Goal: Information Seeking & Learning: Find specific fact

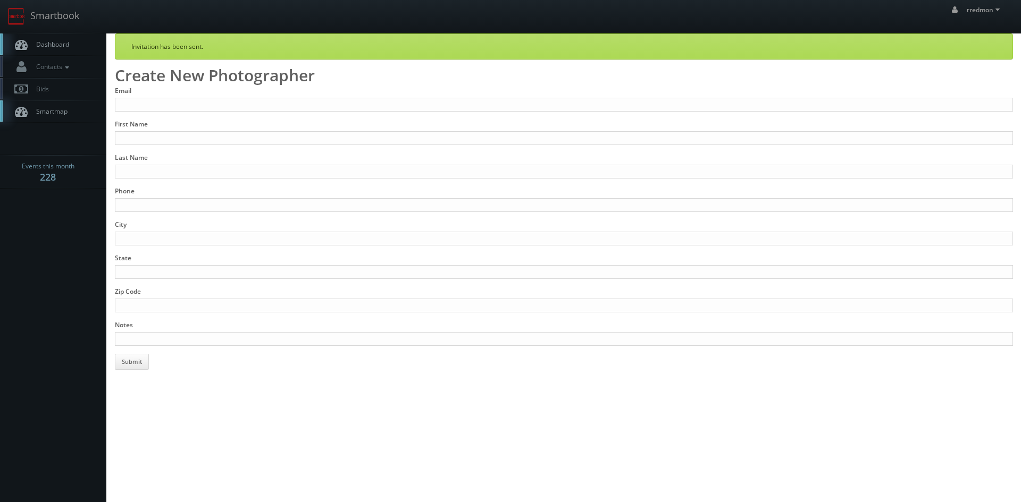
click at [62, 47] on span "Dashboard" at bounding box center [50, 44] width 38 height 9
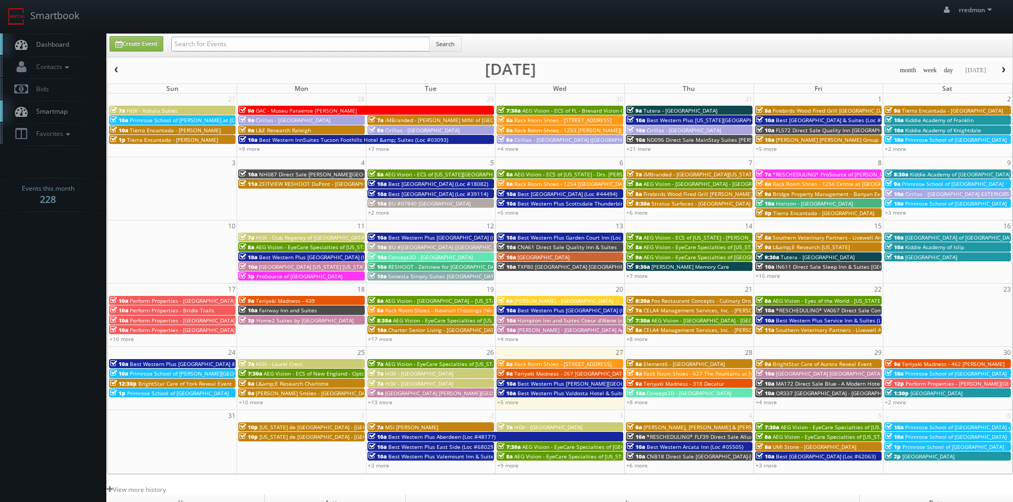
click at [278, 47] on input "text" at bounding box center [300, 44] width 258 height 15
type input "new york"
click at [450, 41] on button "Search" at bounding box center [445, 44] width 32 height 16
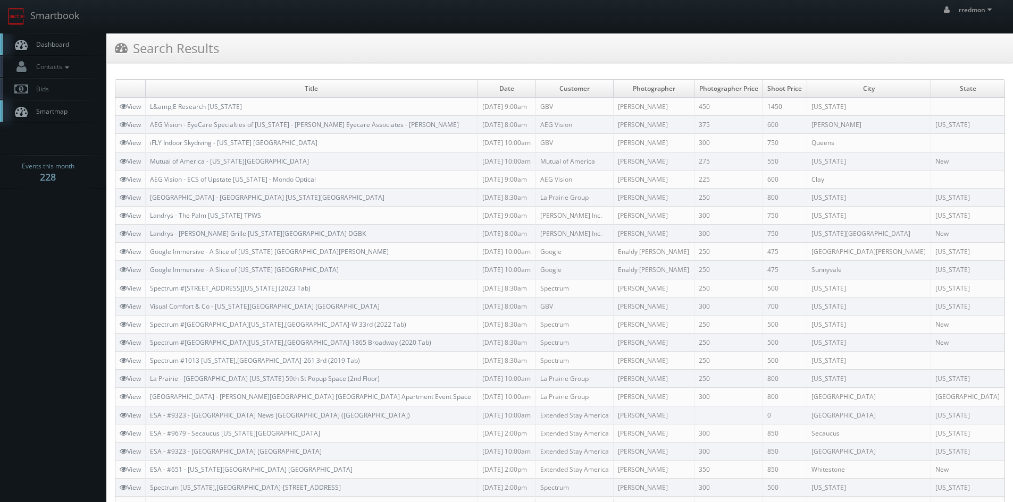
click at [60, 40] on span "Dashboard" at bounding box center [50, 44] width 38 height 9
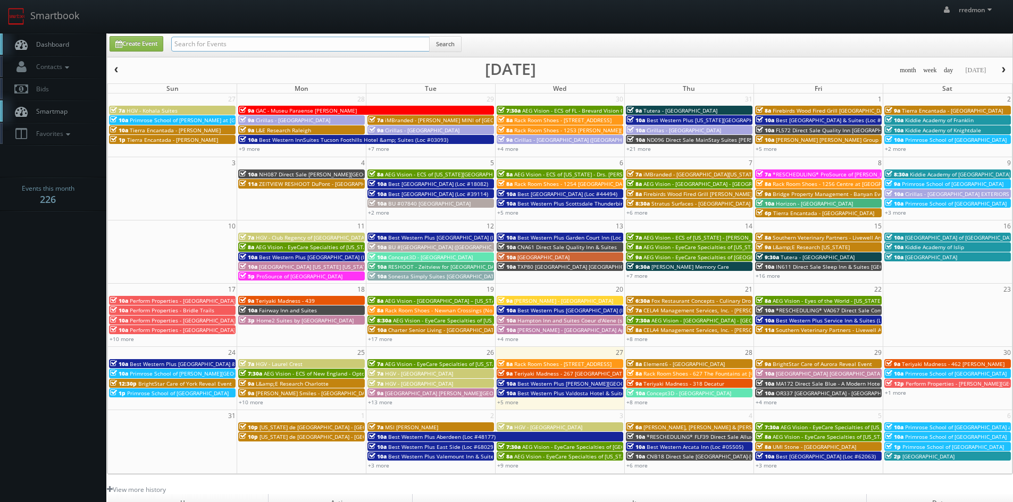
click at [272, 44] on input "text" at bounding box center [300, 44] width 258 height 15
type input "john moore"
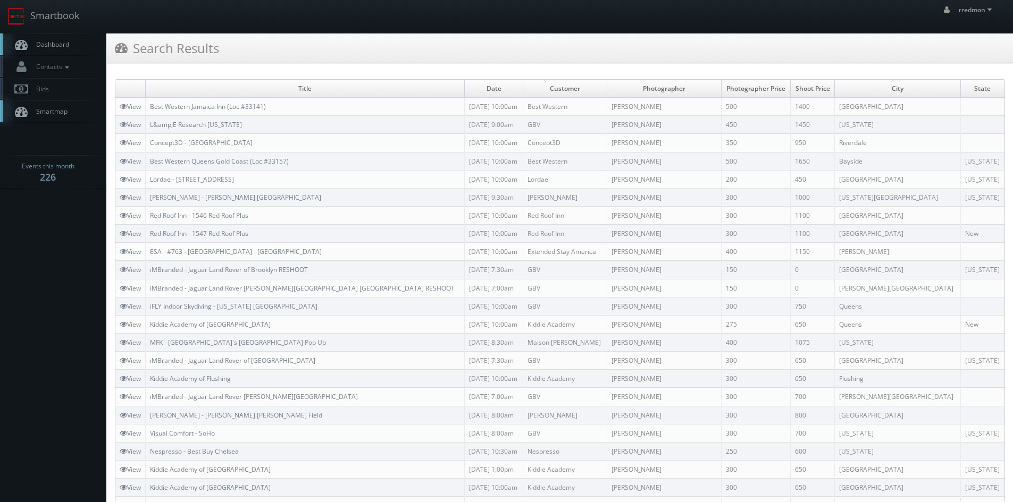
click at [66, 43] on span "Dashboard" at bounding box center [50, 44] width 38 height 9
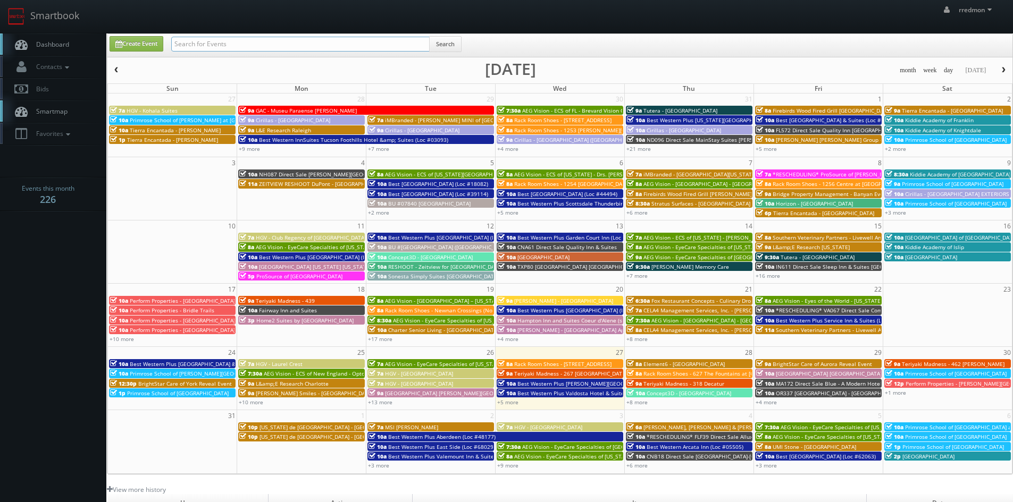
click at [235, 46] on input "text" at bounding box center [300, 44] width 258 height 15
type input "[GEOGRAPHIC_DATA]"
click at [440, 49] on button "Search" at bounding box center [445, 44] width 32 height 16
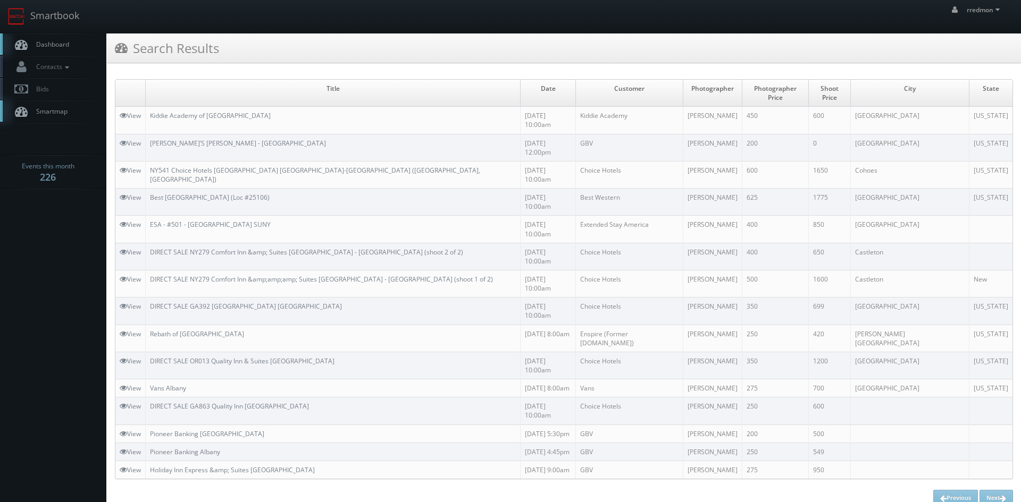
click at [62, 39] on link "Dashboard" at bounding box center [53, 44] width 106 height 22
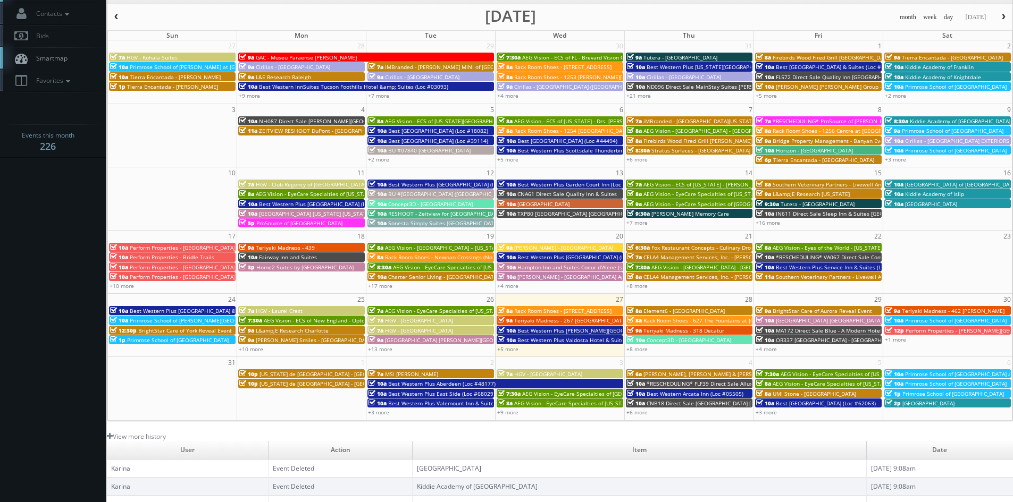
scroll to position [106, 0]
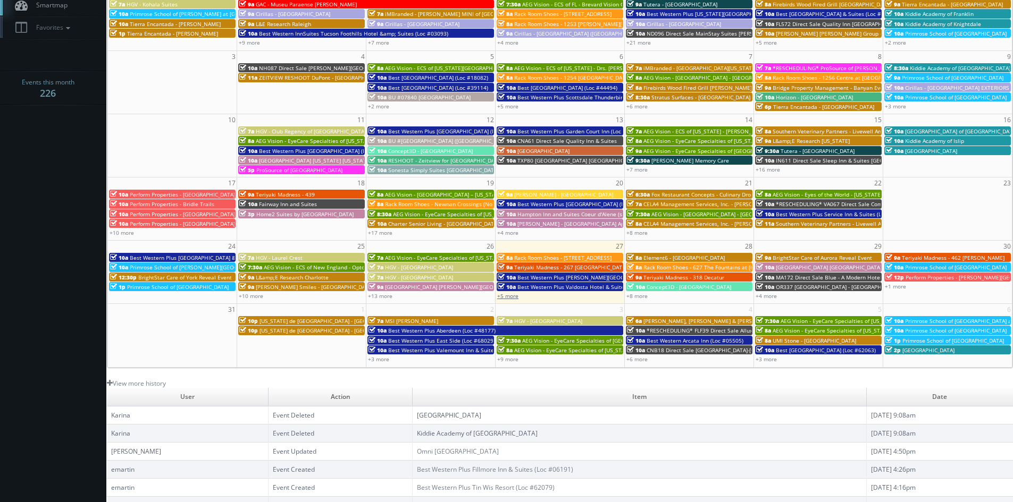
click at [509, 297] on link "+5 more" at bounding box center [507, 295] width 21 height 7
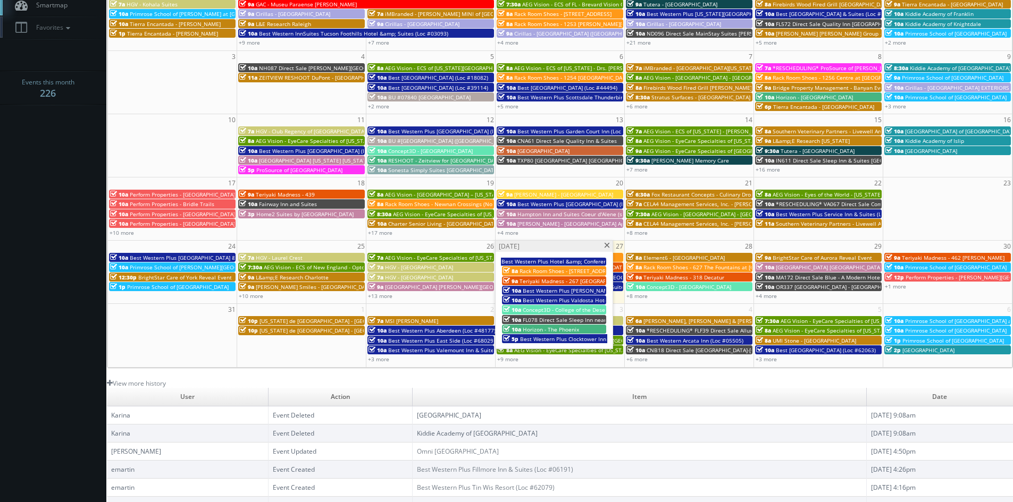
click at [577, 260] on span "Best Western Plus Hotel &amp; Conference Center (Loc #21035)" at bounding box center [583, 261] width 164 height 7
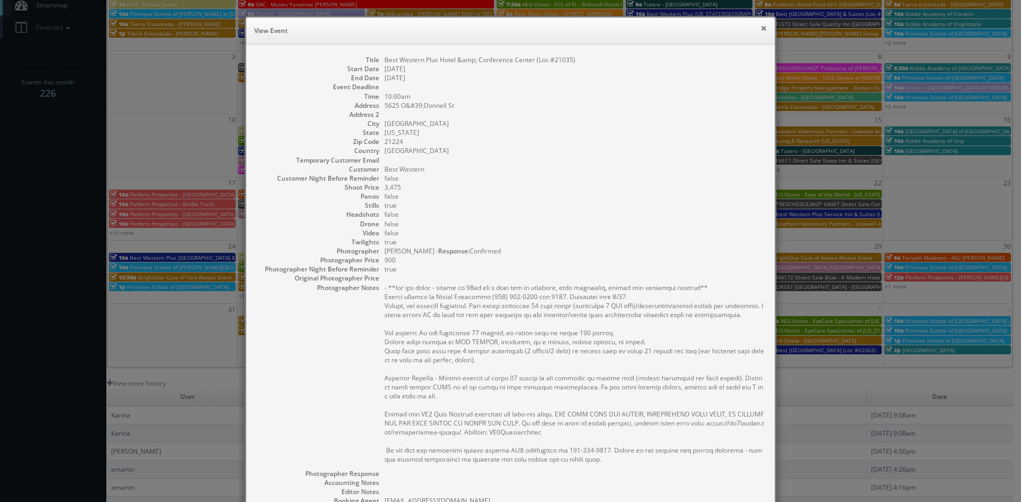
click at [760, 28] on button "×" at bounding box center [763, 27] width 6 height 7
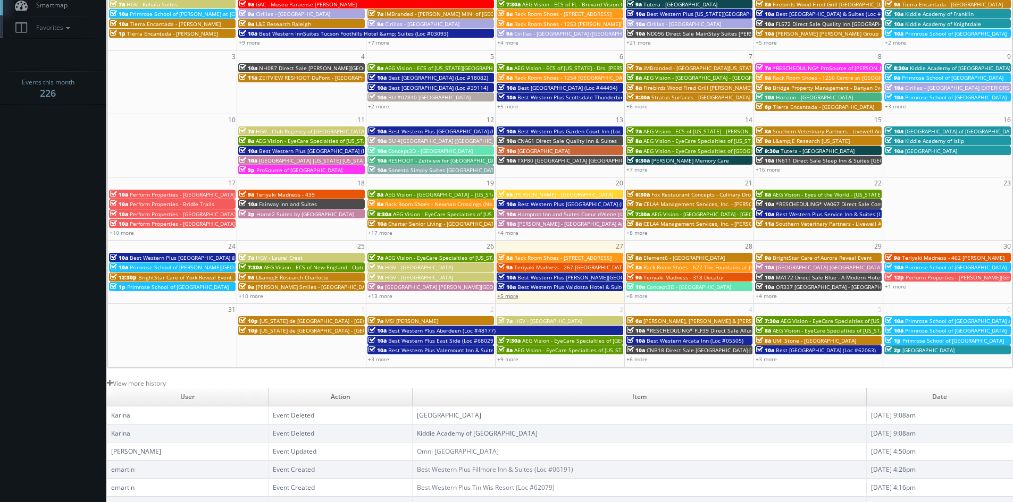
click at [515, 297] on link "+5 more" at bounding box center [507, 295] width 21 height 7
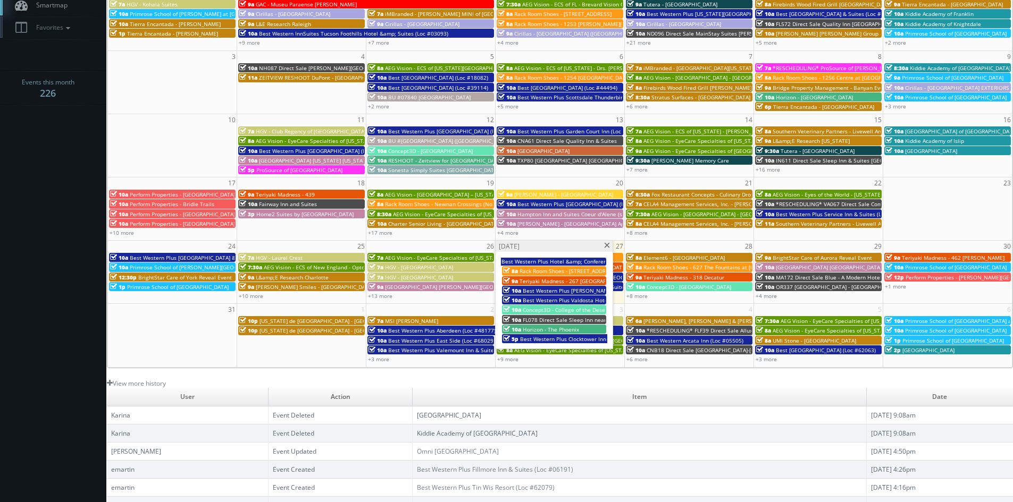
click at [549, 280] on span "Teriyaki Madness - 267 West Hartford" at bounding box center [575, 280] width 113 height 7
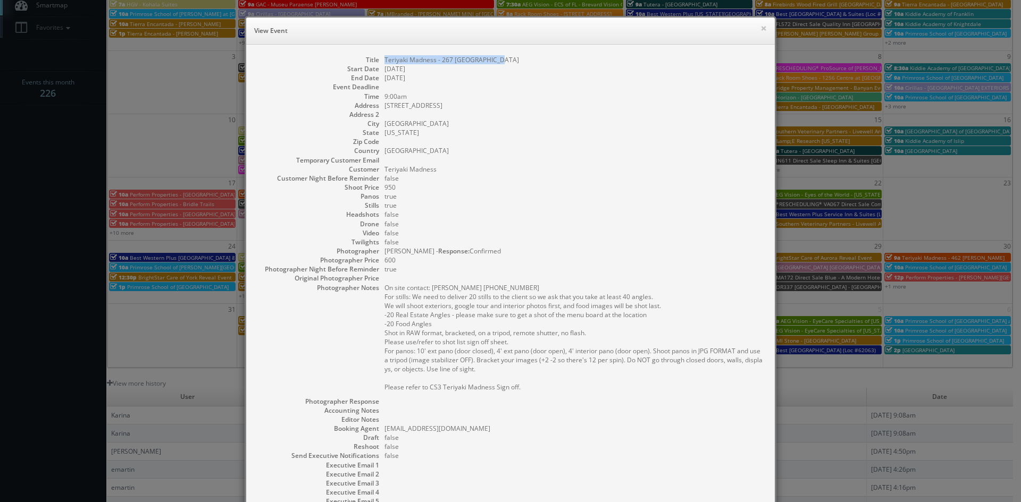
drag, startPoint x: 504, startPoint y: 62, endPoint x: 379, endPoint y: 62, distance: 125.4
click at [379, 62] on dl "Title Teriyaki Madness - 267 West Hartford Start Date 08/27/2025 End Date 08/27…" at bounding box center [510, 298] width 507 height 487
copy dd "Teriyaki Madness - 267 West Hartford"
click at [761, 28] on button "×" at bounding box center [763, 27] width 6 height 7
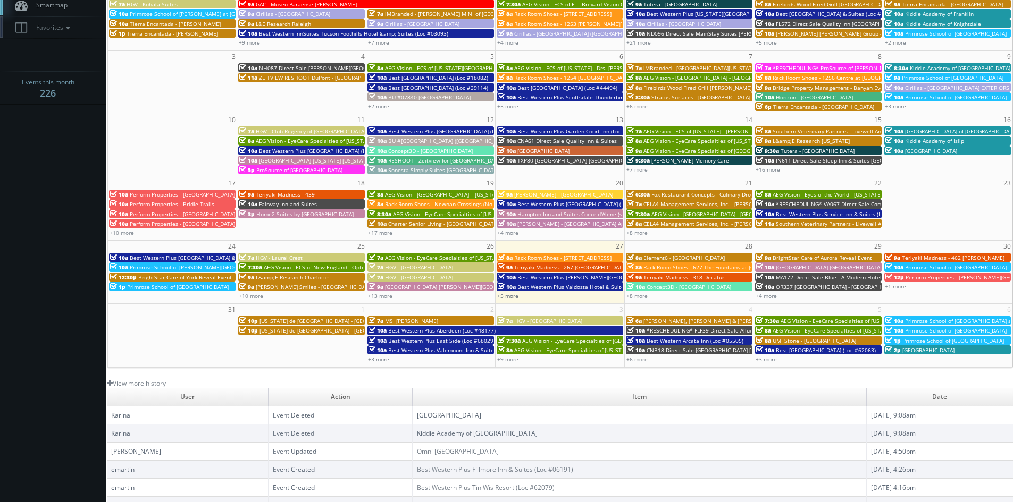
click at [508, 297] on link "+5 more" at bounding box center [507, 295] width 21 height 7
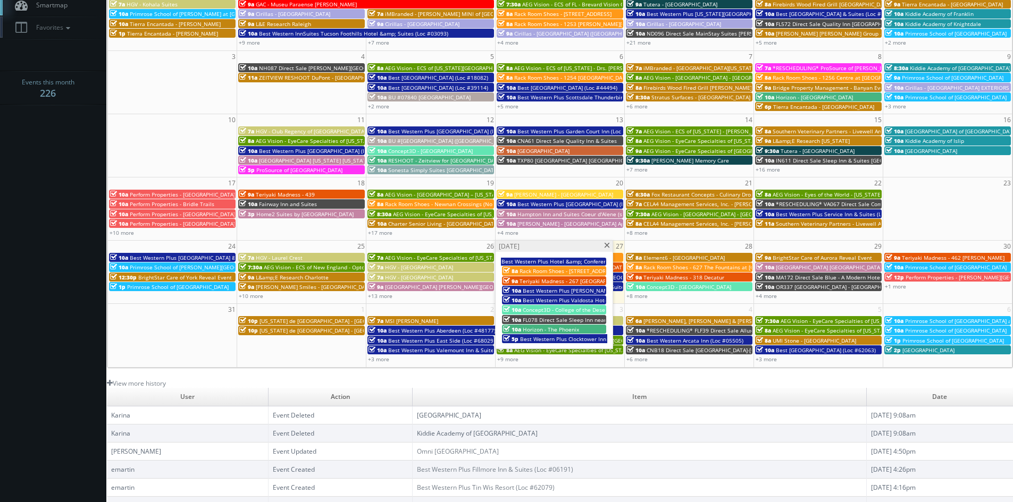
click at [562, 301] on span "Best Western Plus Valdosta Hotel & Suites (Loc #11213)" at bounding box center [595, 300] width 144 height 7
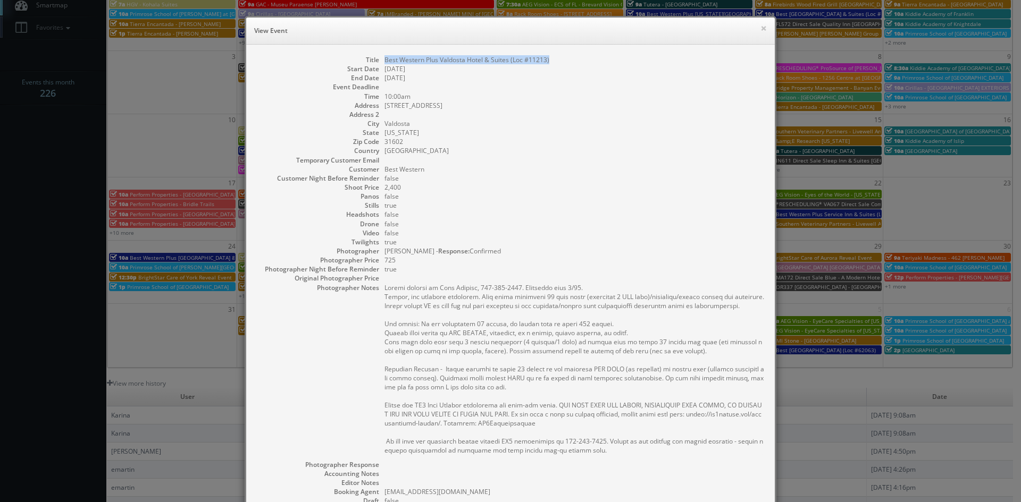
drag, startPoint x: 550, startPoint y: 61, endPoint x: 378, endPoint y: 60, distance: 171.2
click at [378, 60] on dl "Title Best Western Plus Valdosta Hotel & Suites (Loc #11213) Start Date 08/27/2…" at bounding box center [510, 330] width 507 height 551
copy dd "Best Western Plus Valdosta Hotel & Suites (Loc #11213)"
click at [761, 31] on button "×" at bounding box center [763, 27] width 6 height 7
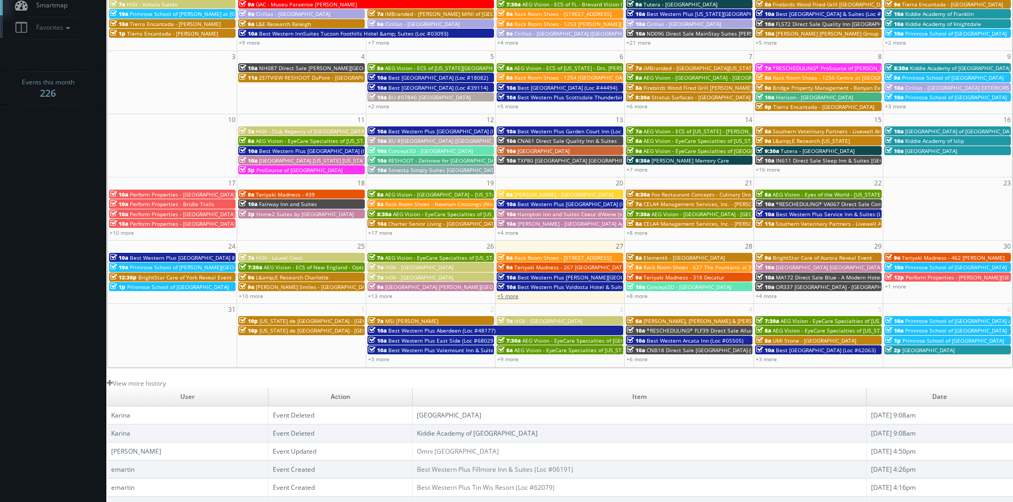
click at [516, 297] on link "+5 more" at bounding box center [507, 295] width 21 height 7
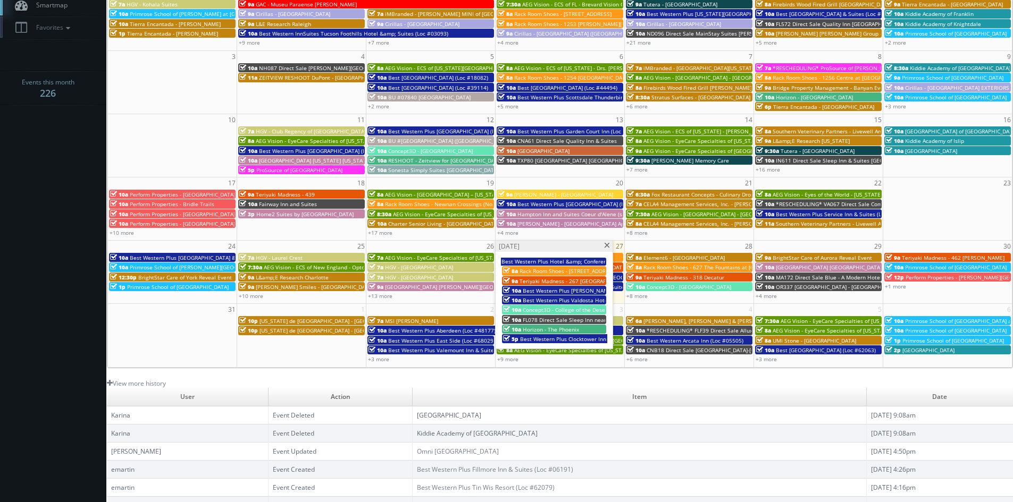
click at [578, 309] on span "Concept3D - College of the Desert - Palm Desert" at bounding box center [595, 309] width 144 height 7
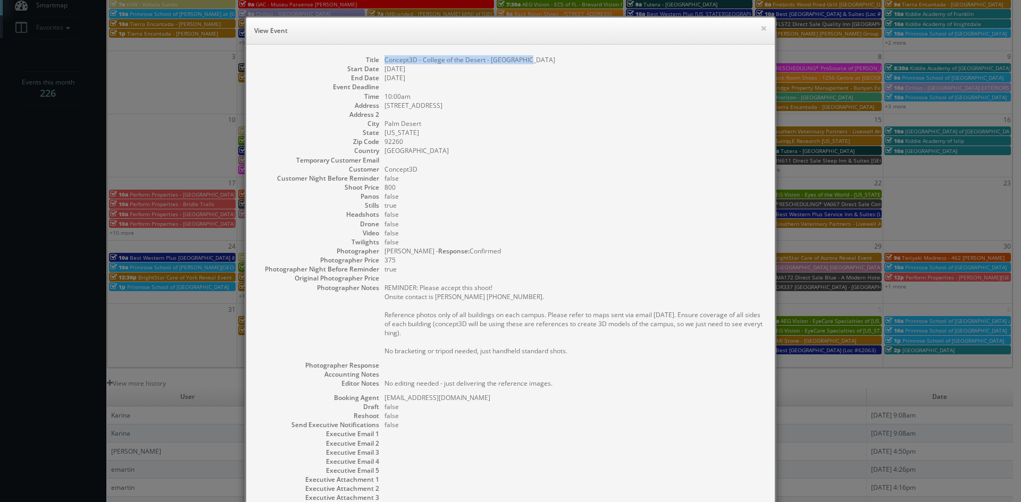
drag, startPoint x: 530, startPoint y: 58, endPoint x: 382, endPoint y: 62, distance: 148.4
click at [384, 62] on dd "Concept3D - College of the Desert - Palm Desert" at bounding box center [574, 59] width 380 height 9
copy dd "Concept3D - College of the Desert - Palm Desert"
click at [762, 30] on button "×" at bounding box center [763, 27] width 6 height 7
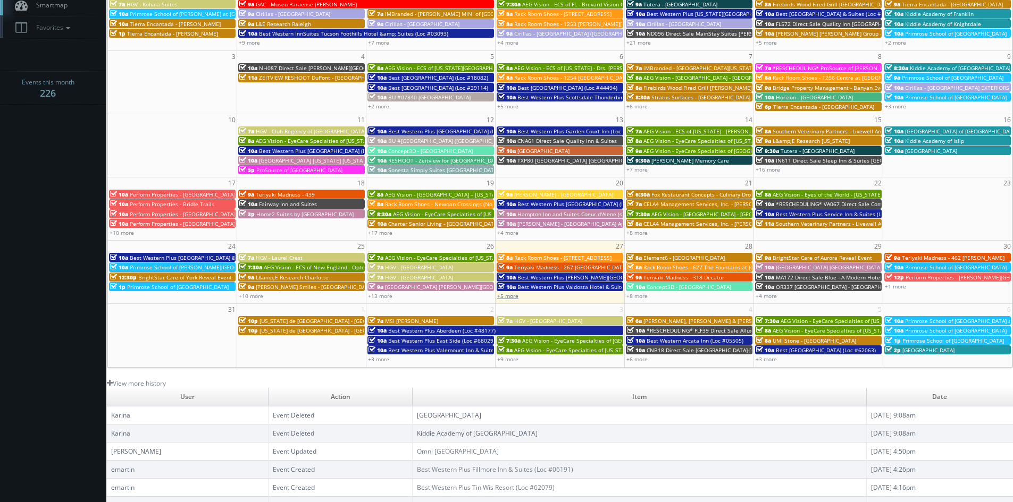
click at [510, 298] on link "+5 more" at bounding box center [507, 295] width 21 height 7
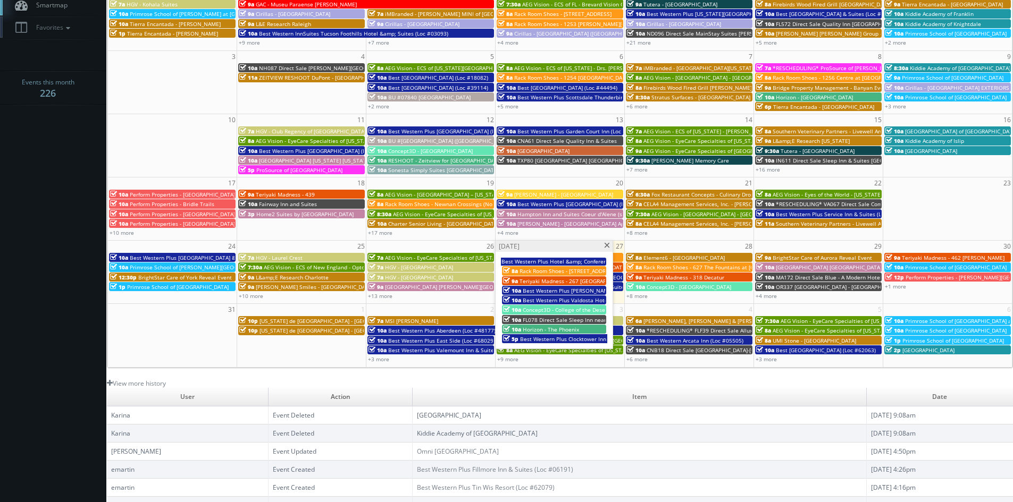
click at [545, 318] on span "FL078 Direct Sale Sleep Inn near Busch Gardens - USF" at bounding box center [619, 319] width 193 height 7
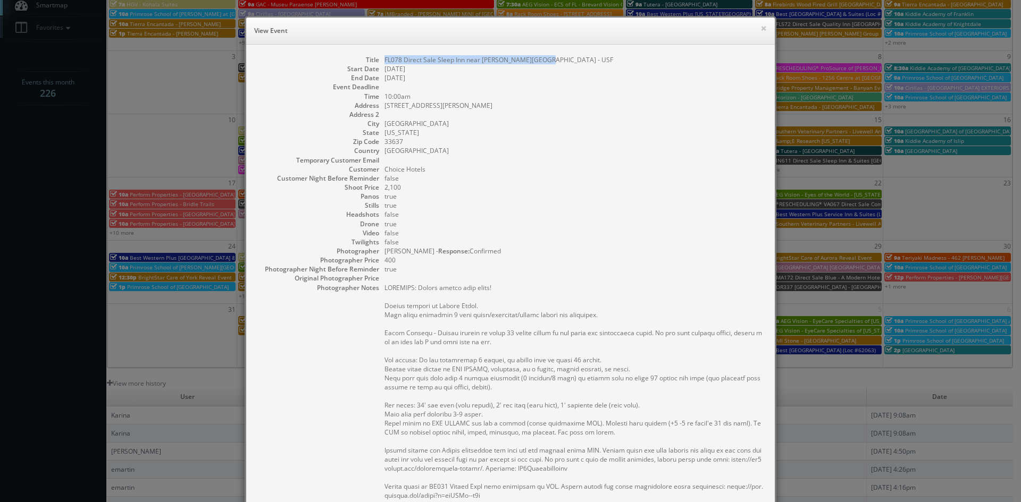
drag, startPoint x: 549, startPoint y: 61, endPoint x: 375, endPoint y: 59, distance: 173.3
click at [375, 59] on dl "Title FL078 Direct Sale Sleep Inn near Busch Gardens - USF Start Date 08/27/202…" at bounding box center [510, 364] width 507 height 619
copy dd "FL078 Direct Sale Sleep Inn near Busch Gardens - USF"
click at [760, 29] on button "×" at bounding box center [763, 27] width 6 height 7
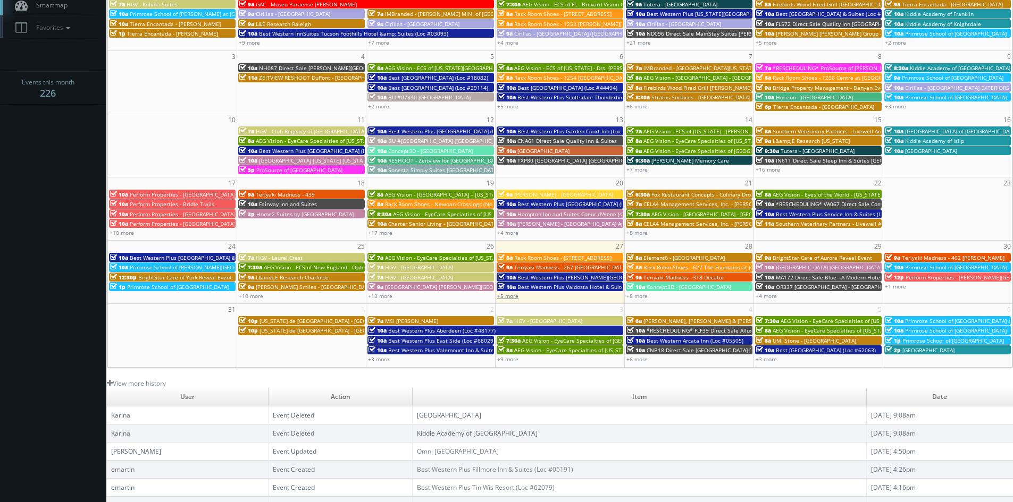
click at [511, 298] on link "+5 more" at bounding box center [507, 295] width 21 height 7
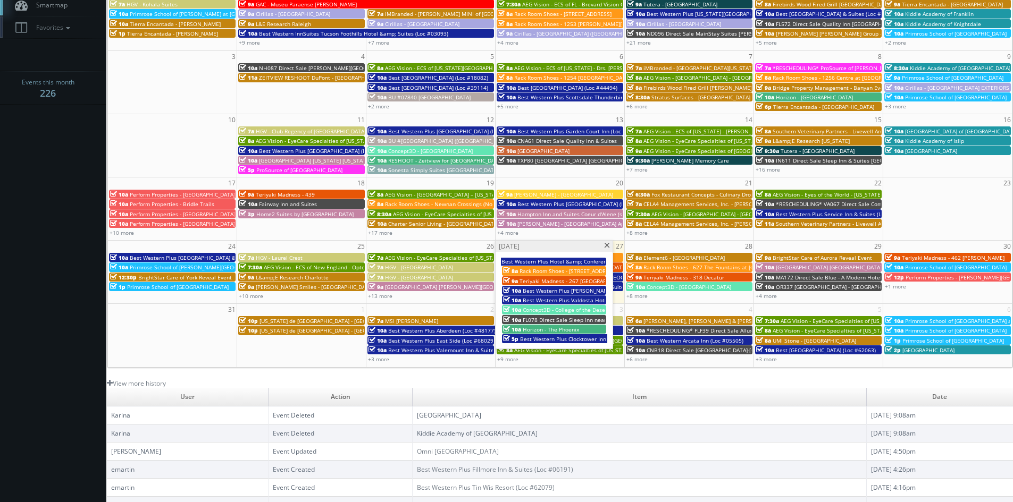
click at [550, 339] on span "Best Western Plus Clocktower Inn (Loc #27002)" at bounding box center [580, 338] width 121 height 7
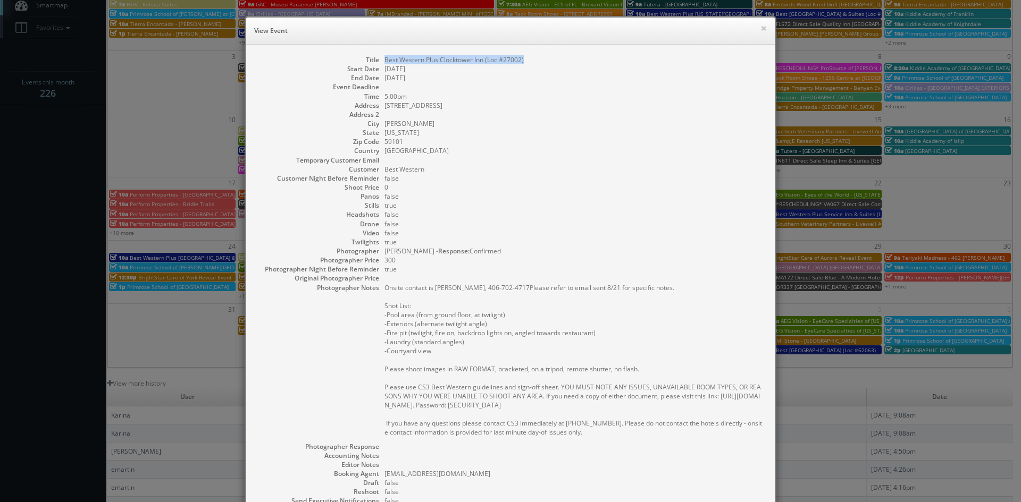
drag, startPoint x: 523, startPoint y: 58, endPoint x: 380, endPoint y: 58, distance: 143.0
click at [384, 58] on dd "Best Western Plus Clocktower Inn (Loc #27002)" at bounding box center [574, 59] width 380 height 9
copy dd "Best Western Plus Clocktower Inn (Loc #27002)"
click at [760, 30] on button "×" at bounding box center [763, 27] width 6 height 7
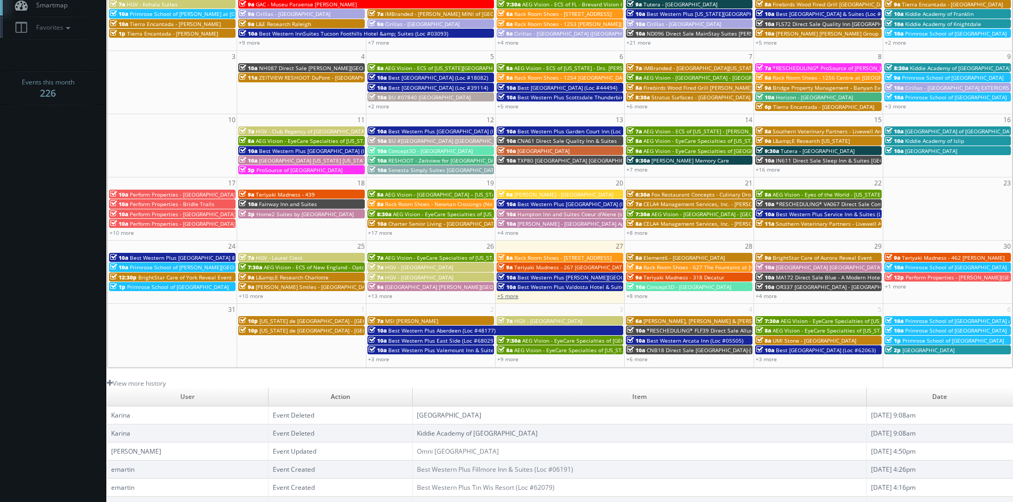
click at [511, 296] on link "+5 more" at bounding box center [507, 295] width 21 height 7
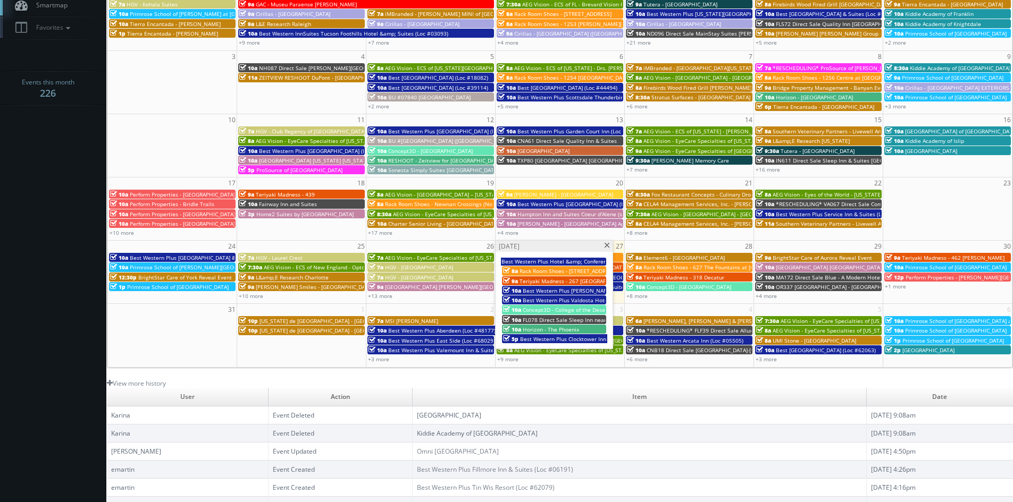
click at [607, 247] on span at bounding box center [606, 246] width 7 height 6
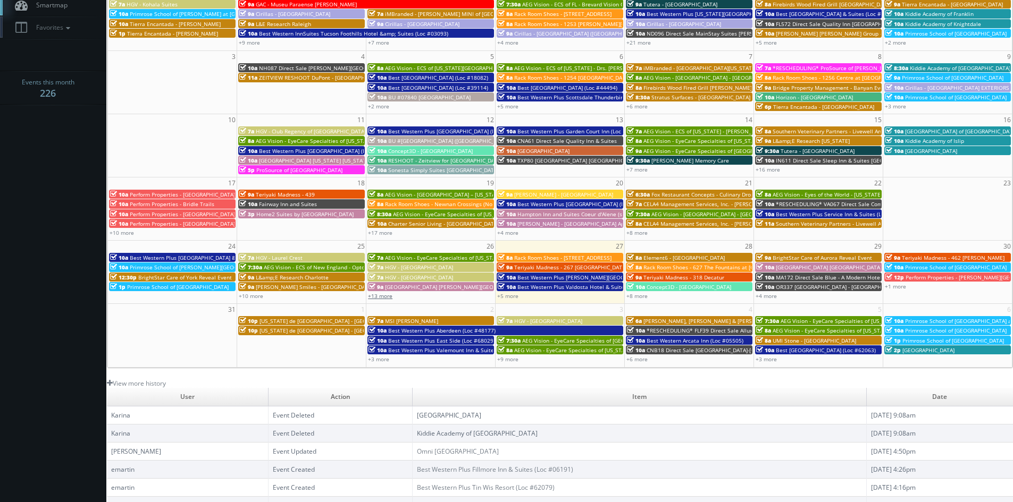
click at [390, 298] on link "+13 more" at bounding box center [380, 295] width 24 height 7
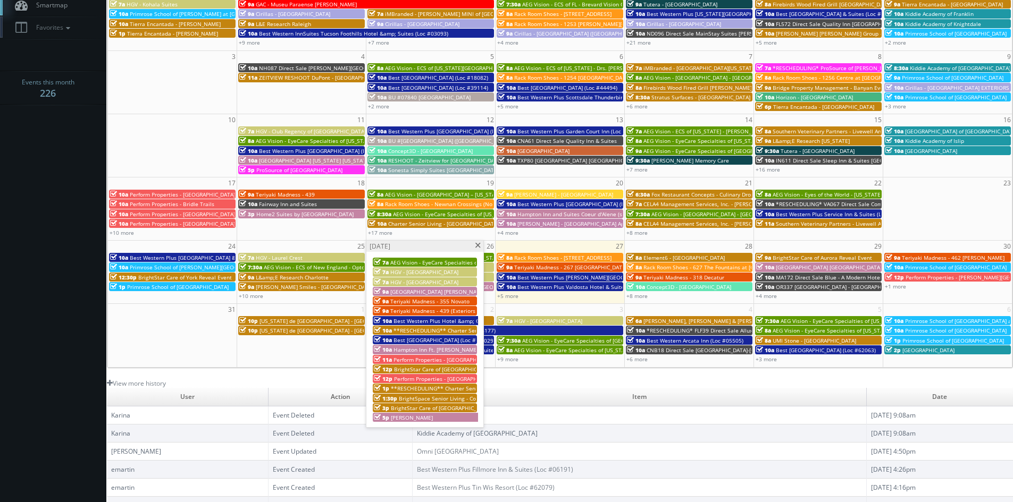
click at [442, 368] on span "BrightStar Care of Burnsville/South St. Paul Reveal Event" at bounding box center [509, 369] width 231 height 7
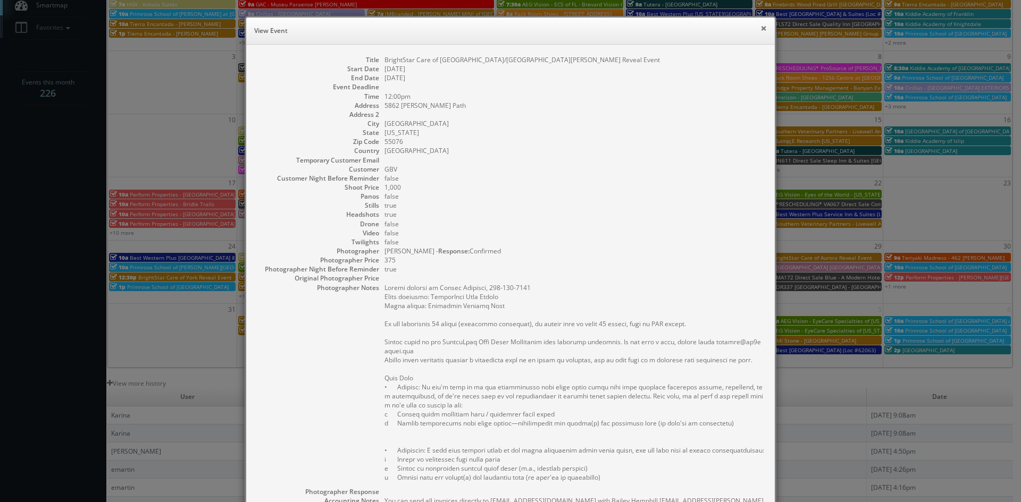
click at [760, 30] on button "×" at bounding box center [763, 27] width 6 height 7
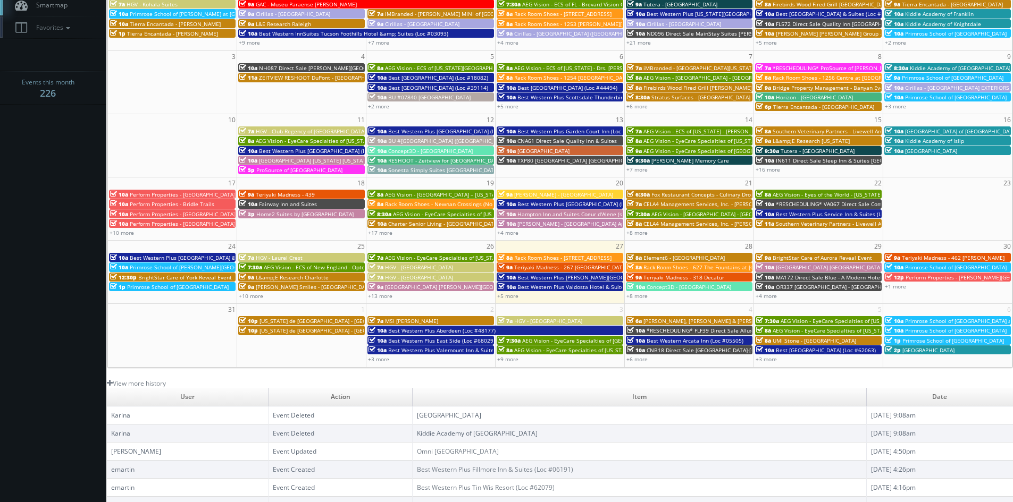
click at [193, 257] on span "Best Western Plus Zion Canyon Inn & Suites (Loc #45093)" at bounding box center [209, 257] width 158 height 7
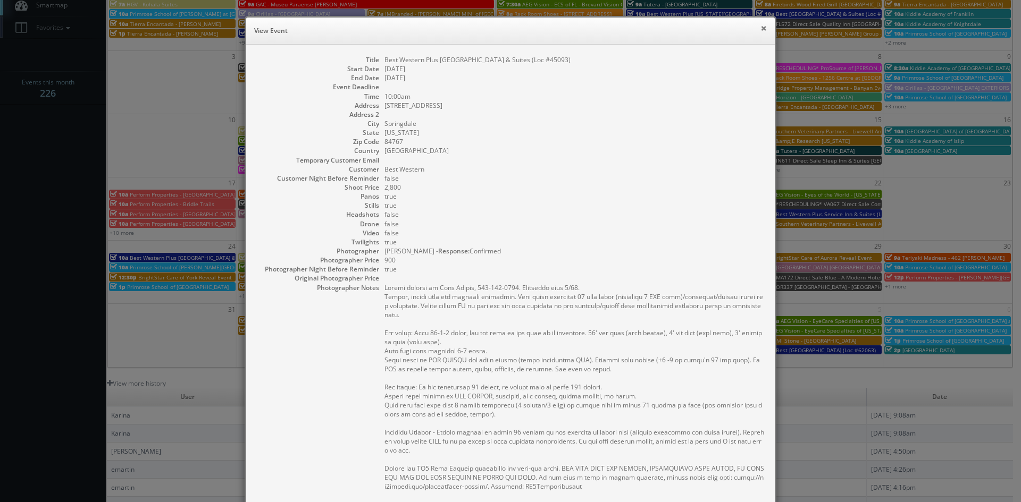
click at [760, 29] on button "×" at bounding box center [763, 27] width 6 height 7
